Goal: Information Seeking & Learning: Learn about a topic

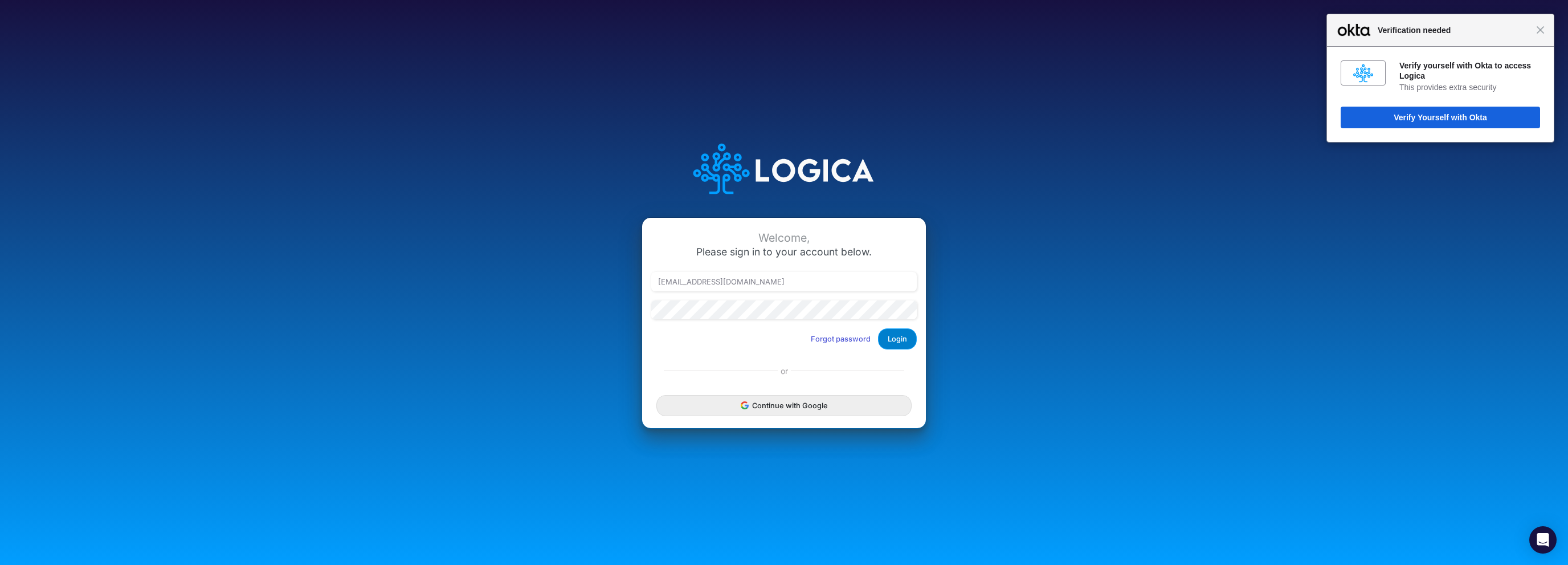
click at [894, 341] on button "Login" at bounding box center [897, 339] width 39 height 21
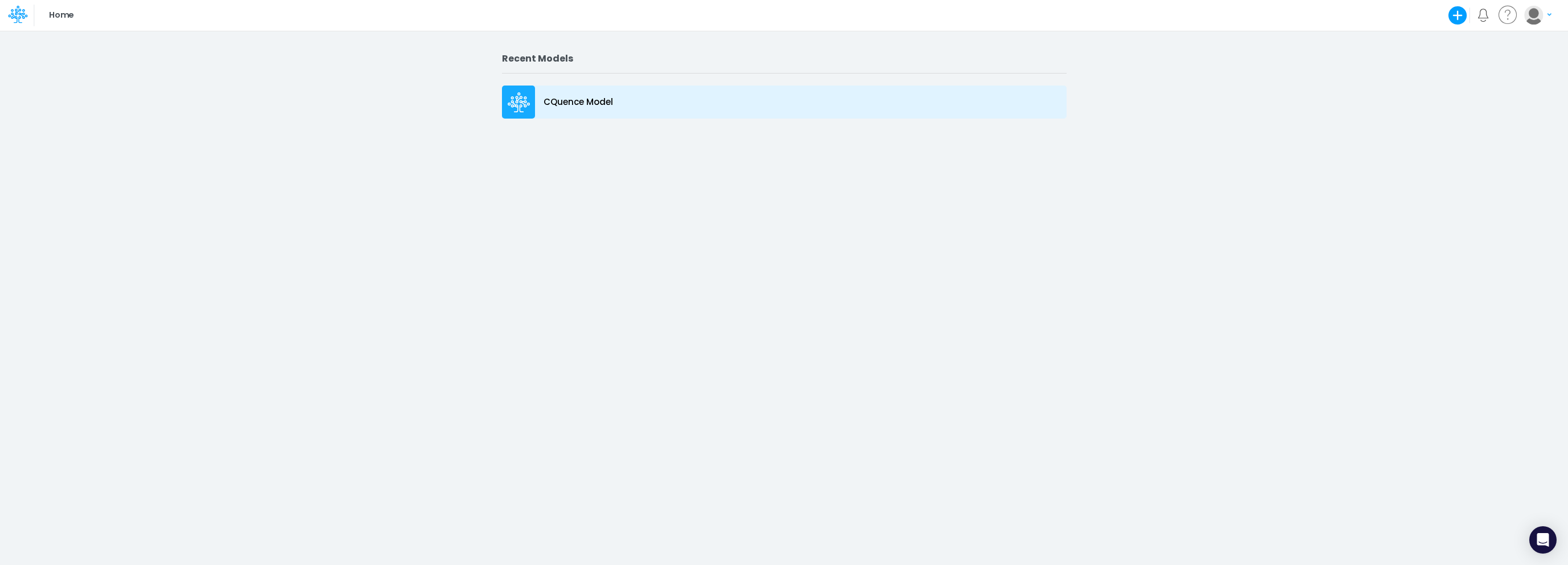
click at [558, 90] on div "CQuence Model" at bounding box center [784, 102] width 565 height 33
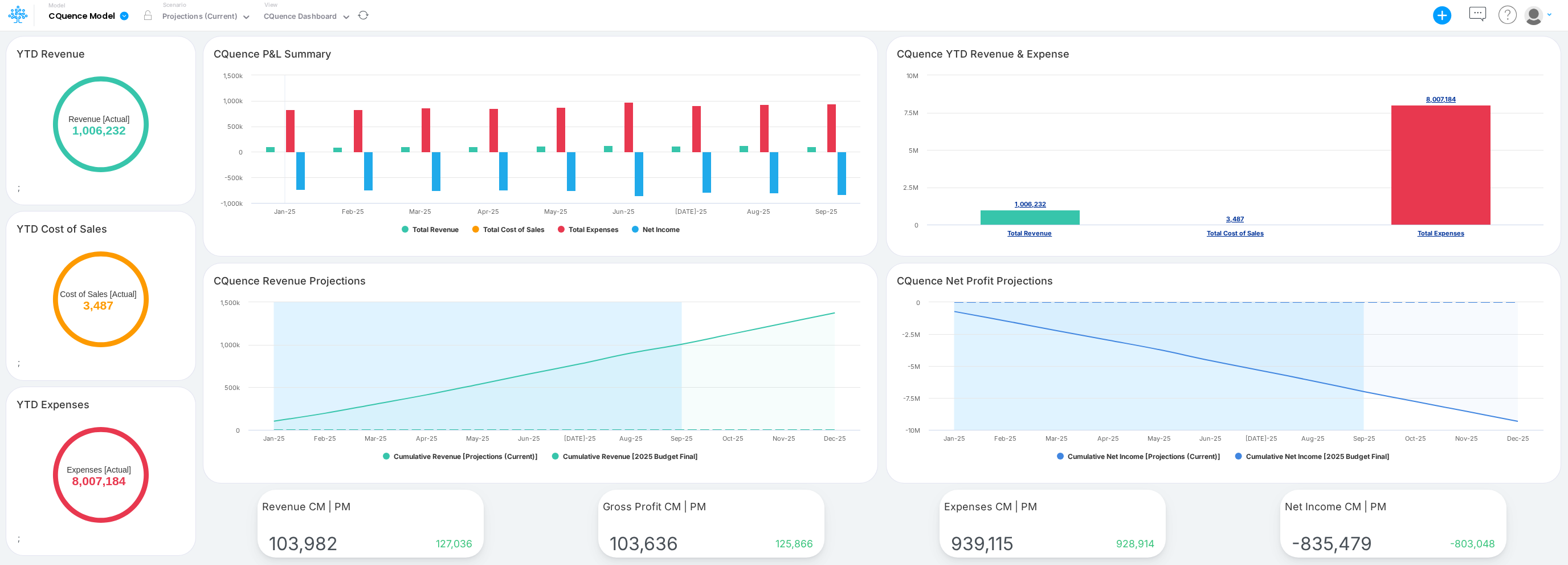
click at [131, 16] on link at bounding box center [126, 16] width 23 height 30
click at [248, 22] on icon at bounding box center [246, 17] width 10 height 10
click at [316, 20] on div "CQuence Dashboard" at bounding box center [301, 17] width 74 height 13
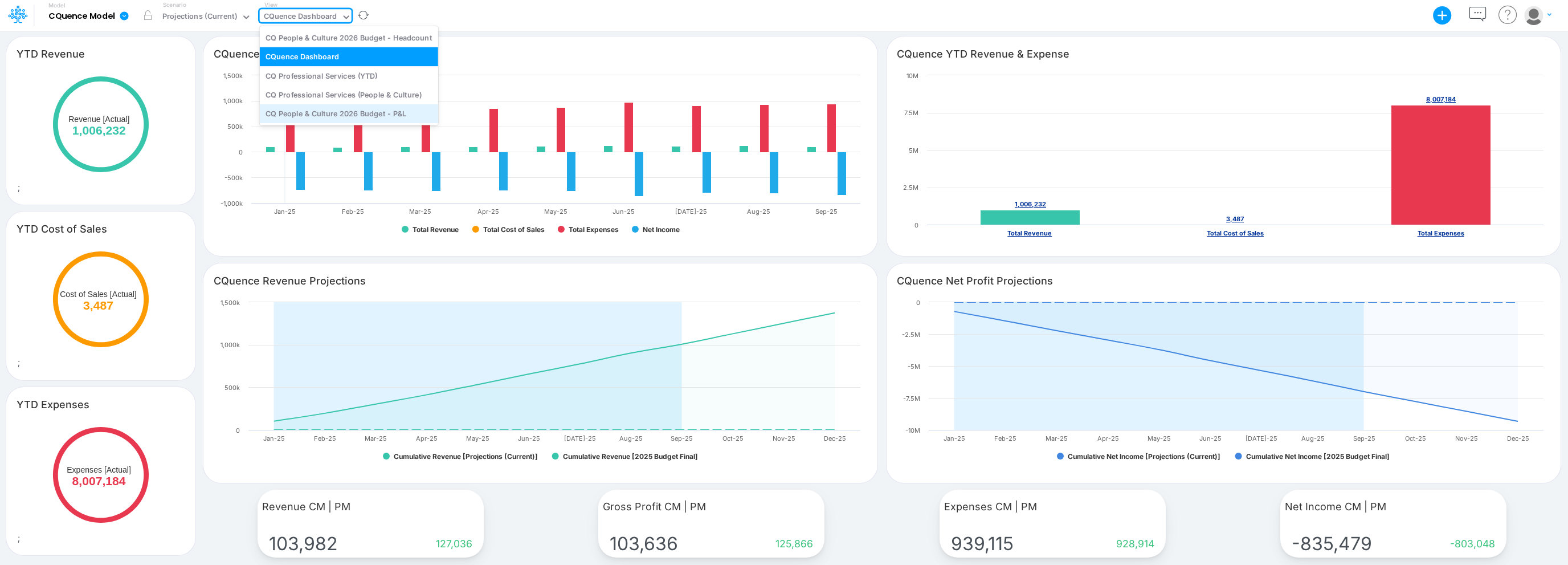
click at [315, 122] on div "CQ People & Culture 2026 Budget - P&L" at bounding box center [349, 114] width 178 height 19
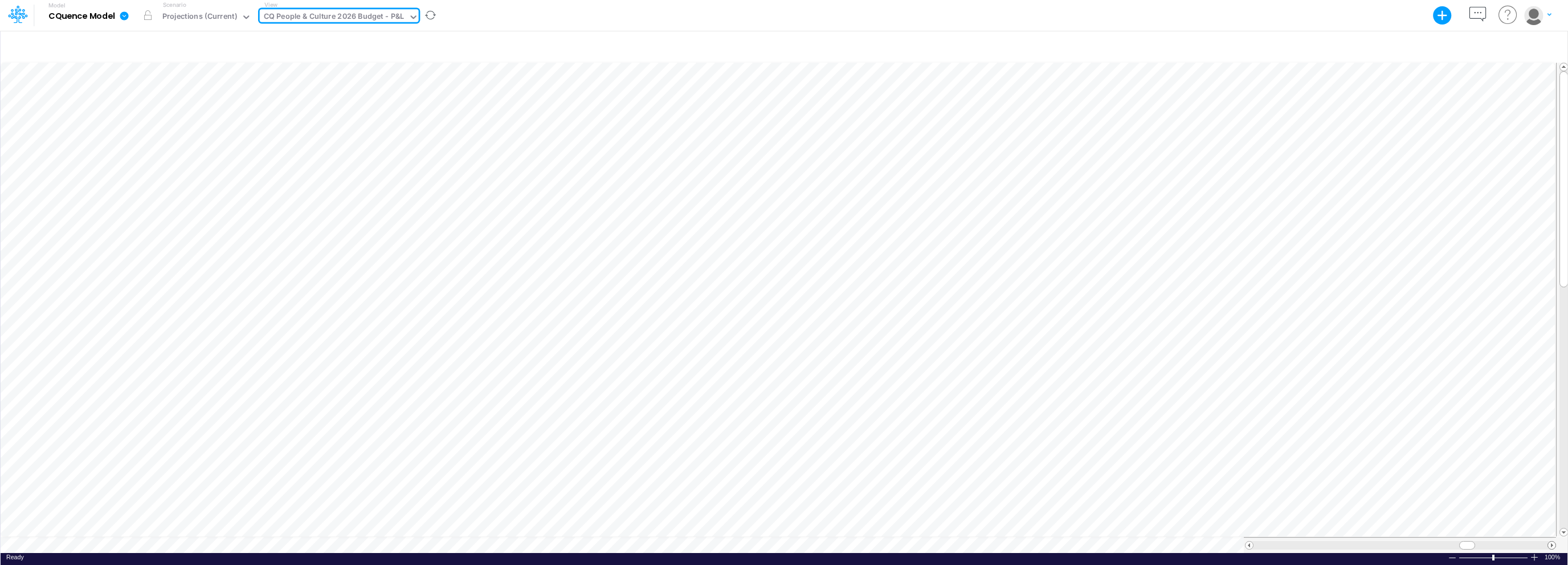
click at [1552, 546] on span at bounding box center [1552, 545] width 7 height 7
click at [1552, 543] on span at bounding box center [1552, 545] width 7 height 7
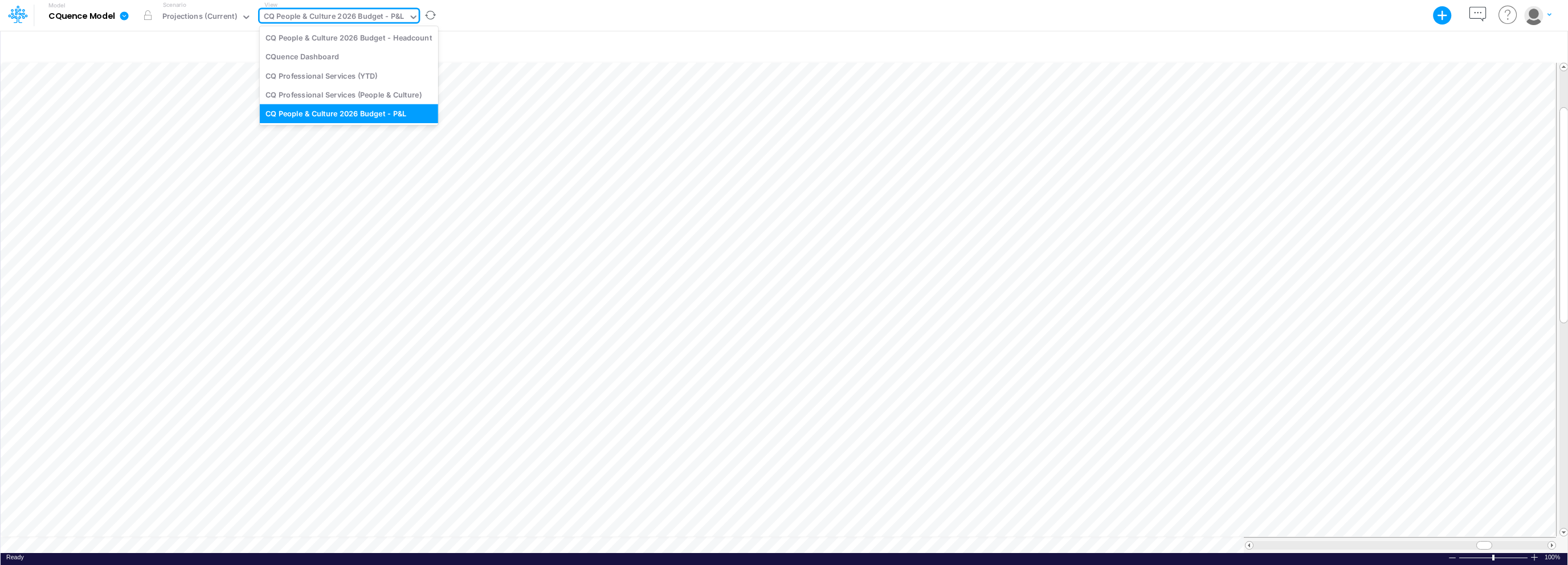
click at [355, 20] on div "CQ People & Culture 2026 Budget - P&L" at bounding box center [334, 17] width 141 height 13
click at [387, 98] on div "CQ Professional Services (People & Culture)" at bounding box center [349, 95] width 178 height 19
